Goal: Information Seeking & Learning: Understand process/instructions

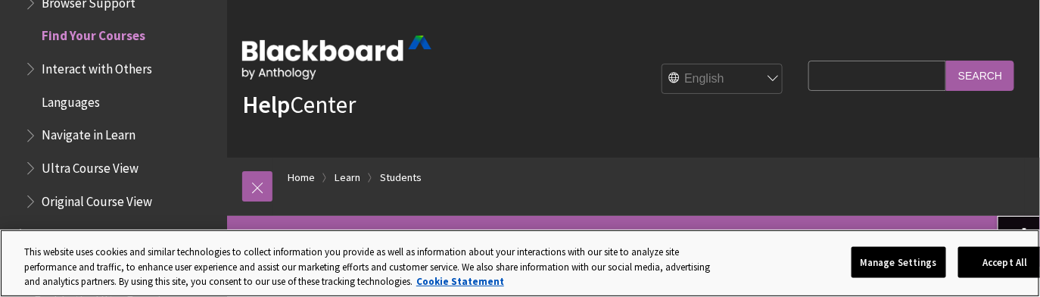
click at [516, 229] on div "This website uses cookies and similar technologies to collect information you p…" at bounding box center [364, 262] width 728 height 67
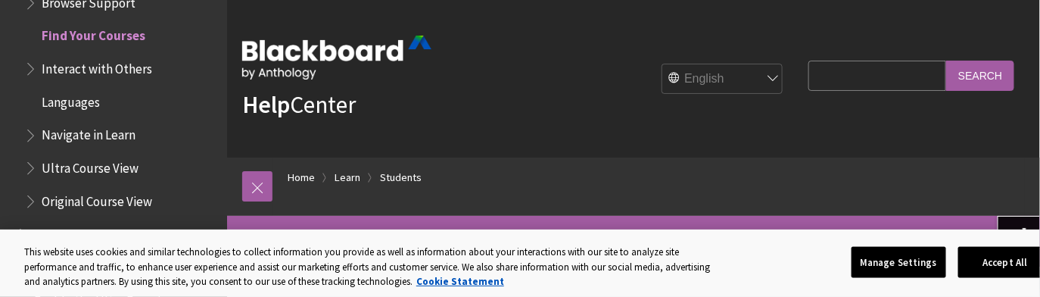
click at [562, 135] on div "Help Center English عربية Català Cymraeg Deutsch Español Suomi Français עברית I…" at bounding box center [633, 78] width 813 height 157
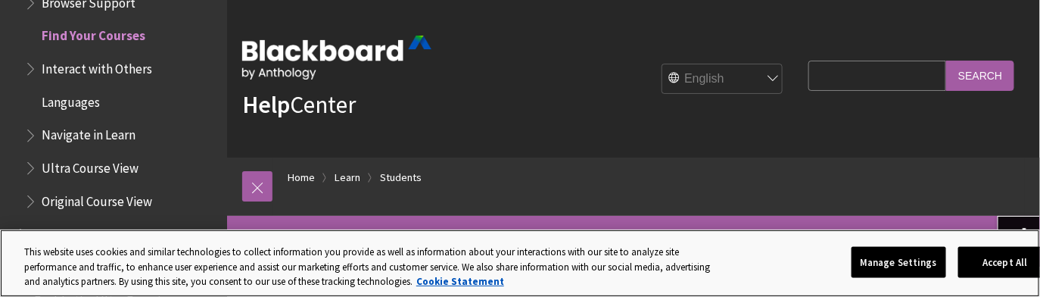
click at [1003, 254] on div "Manage Settings Accept All" at bounding box center [957, 263] width 211 height 54
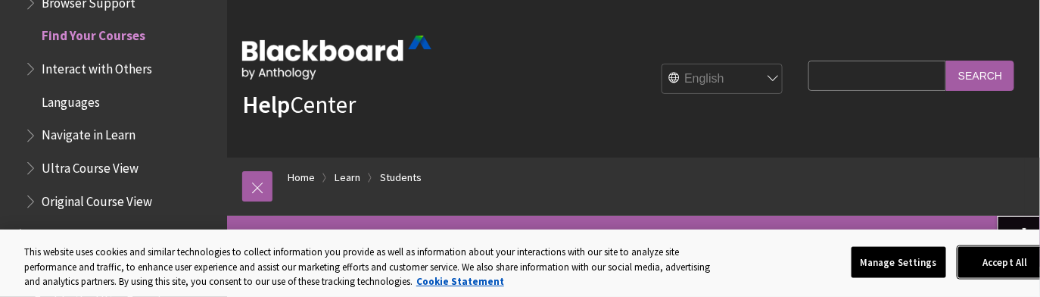
click at [1002, 246] on button "Accept All" at bounding box center [1005, 262] width 95 height 32
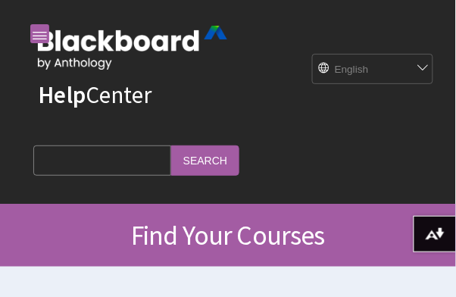
scroll to position [10, 0]
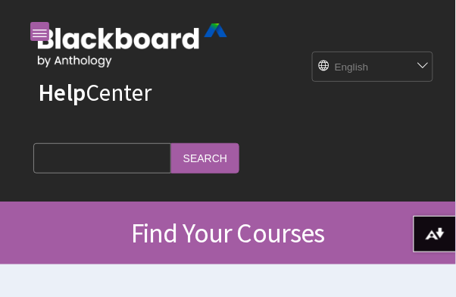
click at [423, 82] on div "English عربية Català Cymraeg Deutsch Español Suomi Français עברית Italiano 日本語 …" at bounding box center [372, 66] width 121 height 30
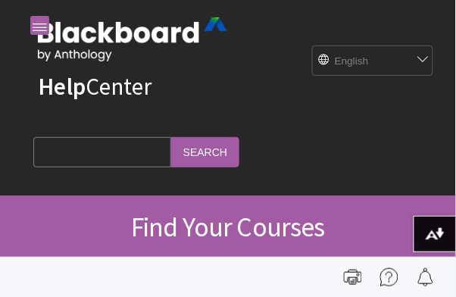
click at [422, 76] on div "English عربية Català Cymraeg Deutsch Español Suomi Français עברית Italiano 日本語 …" at bounding box center [372, 60] width 121 height 30
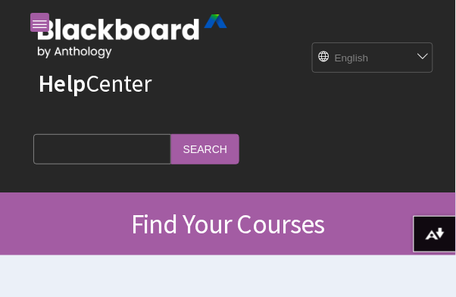
scroll to position [23, 0]
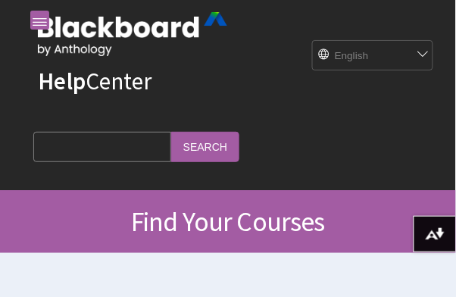
click at [422, 76] on div "English عربية Català Cymraeg Deutsch Español Suomi Français עברית Italiano 日本語 …" at bounding box center [333, 55] width 213 height 41
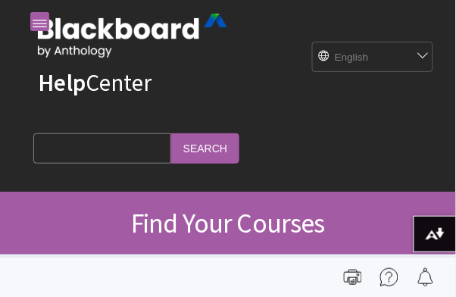
scroll to position [20, 0]
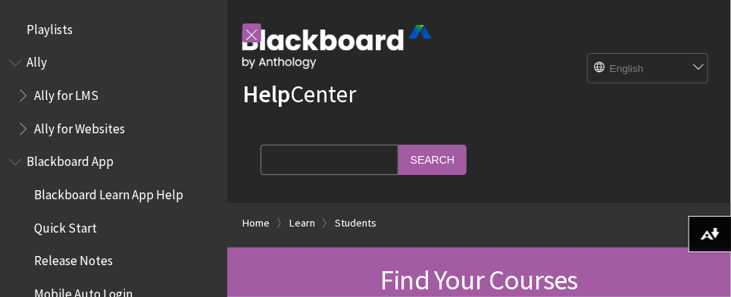
scroll to position [17, 0]
